Goal: Find contact information: Find contact information

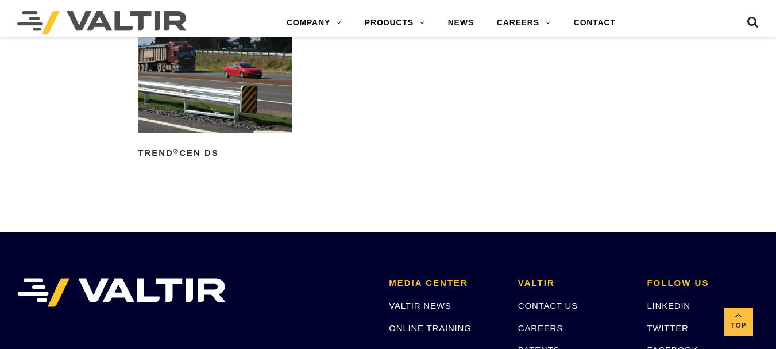
scroll to position [1493, 0]
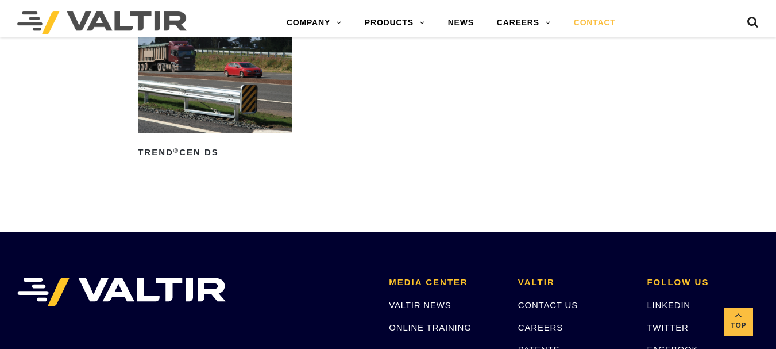
click at [600, 20] on link "CONTACT" at bounding box center [594, 22] width 65 height 23
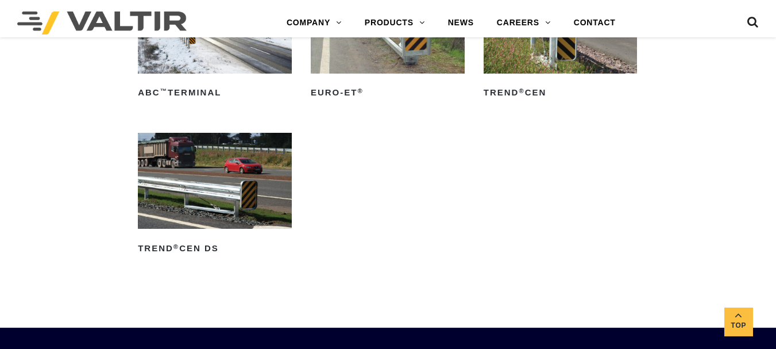
scroll to position [1206, 0]
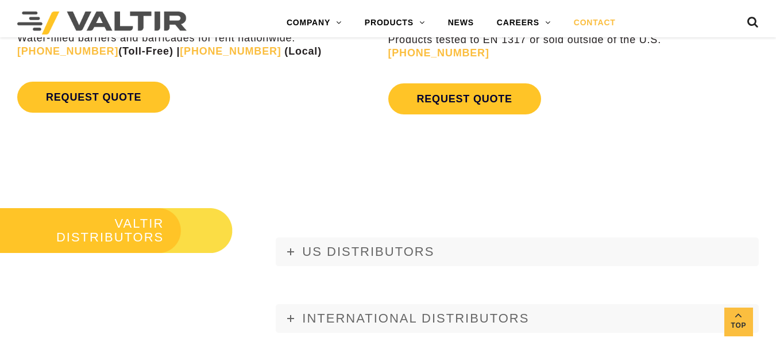
scroll to position [1321, 0]
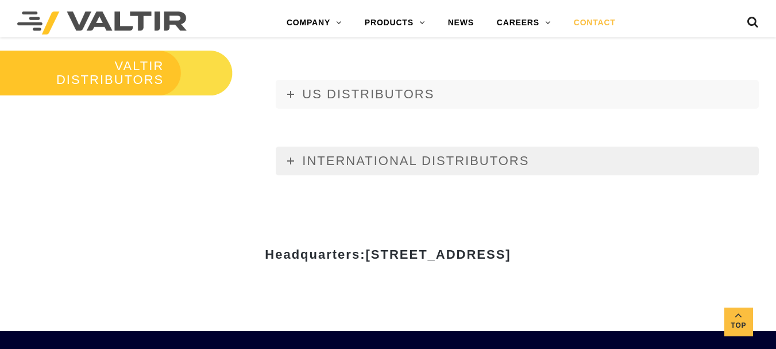
click at [299, 165] on link "INTERNATIONAL DISTRIBUTORS" at bounding box center [517, 160] width 483 height 29
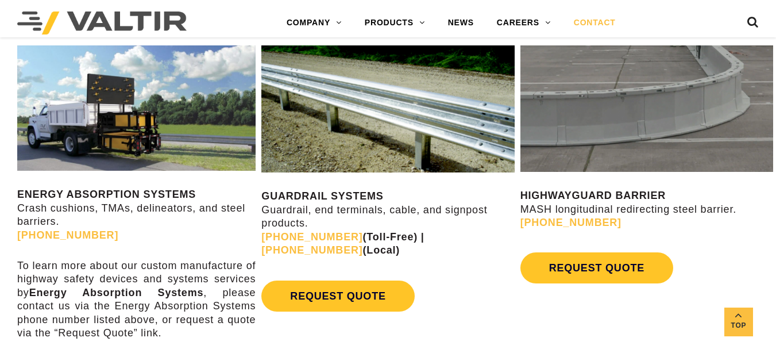
scroll to position [574, 0]
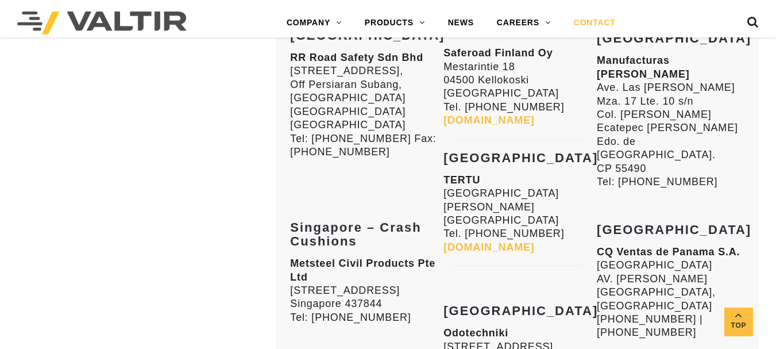
scroll to position [2470, 0]
